Goal: Check status

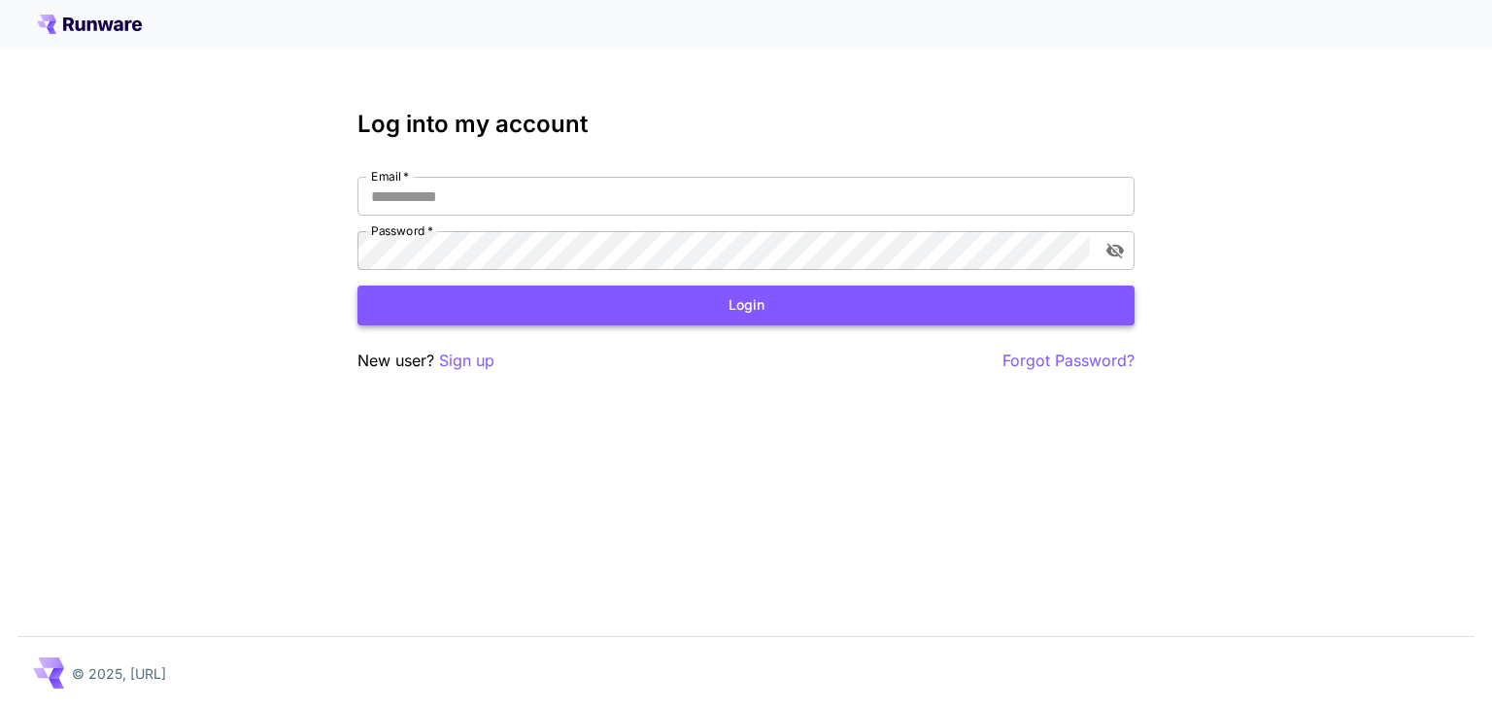
type input "**********"
click at [641, 294] on button "Login" at bounding box center [746, 306] width 777 height 40
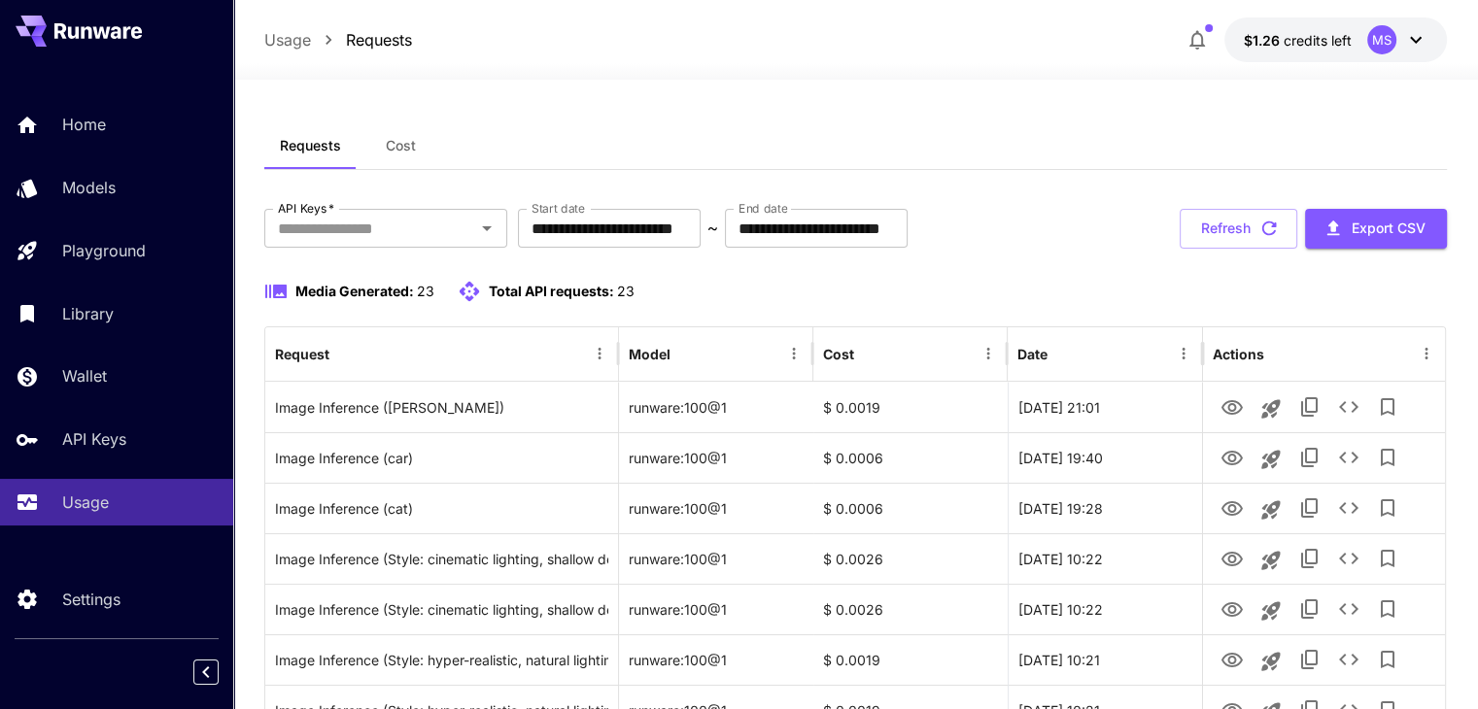
click at [1175, 140] on div "Requests Cost" at bounding box center [855, 146] width 1182 height 48
